Goal: Task Accomplishment & Management: Manage account settings

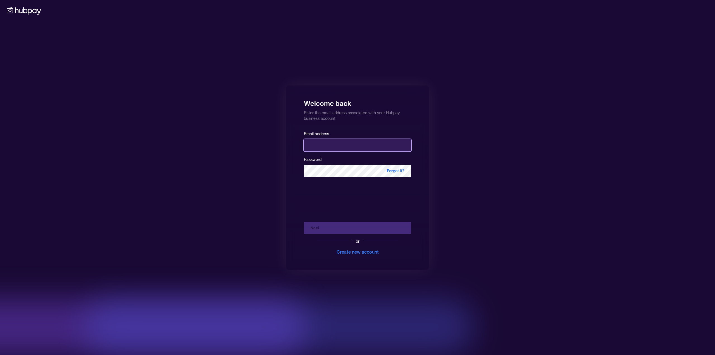
drag, startPoint x: 0, startPoint y: 0, endPoint x: 327, endPoint y: 145, distance: 357.7
click at [327, 145] on input "email" at bounding box center [357, 145] width 107 height 12
type input "**********"
click at [349, 233] on button "Next" at bounding box center [357, 228] width 107 height 12
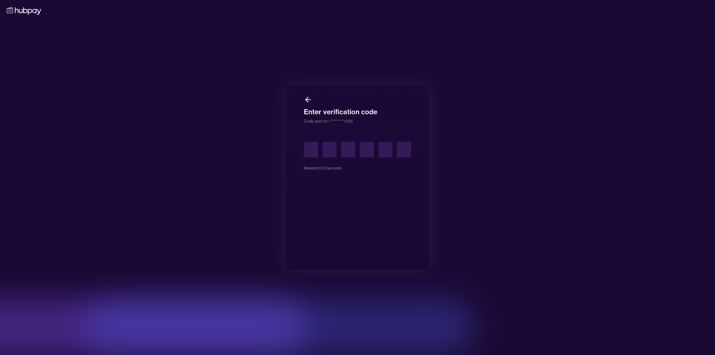
type input "*"
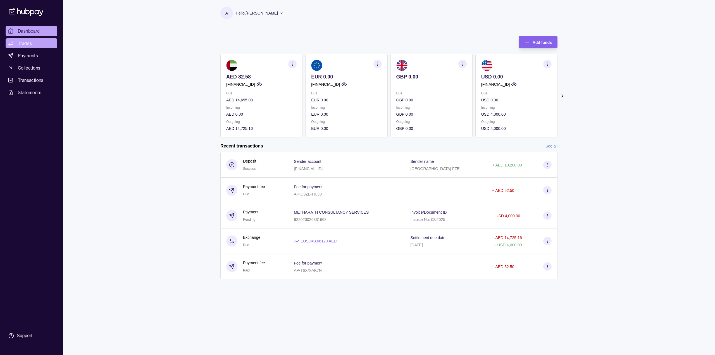
click at [22, 44] on span "Trades" at bounding box center [25, 43] width 14 height 7
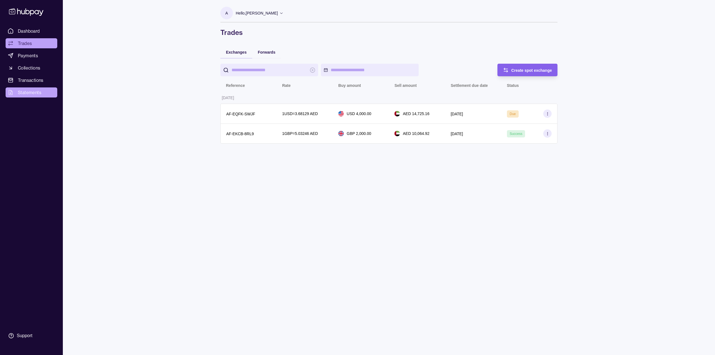
click at [34, 90] on span "Statements" at bounding box center [29, 92] width 23 height 7
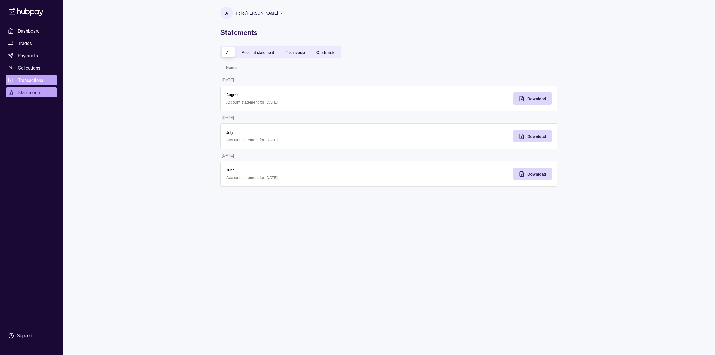
click at [38, 80] on span "Transactions" at bounding box center [31, 80] width 26 height 7
